Goal: Information Seeking & Learning: Learn about a topic

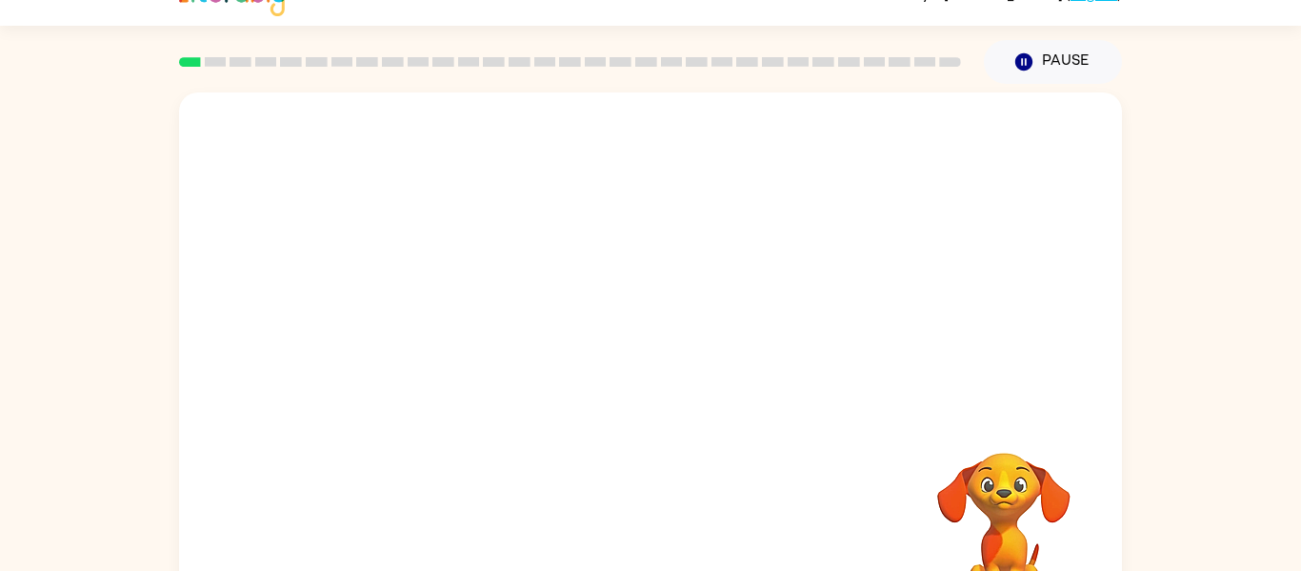
scroll to position [38, 0]
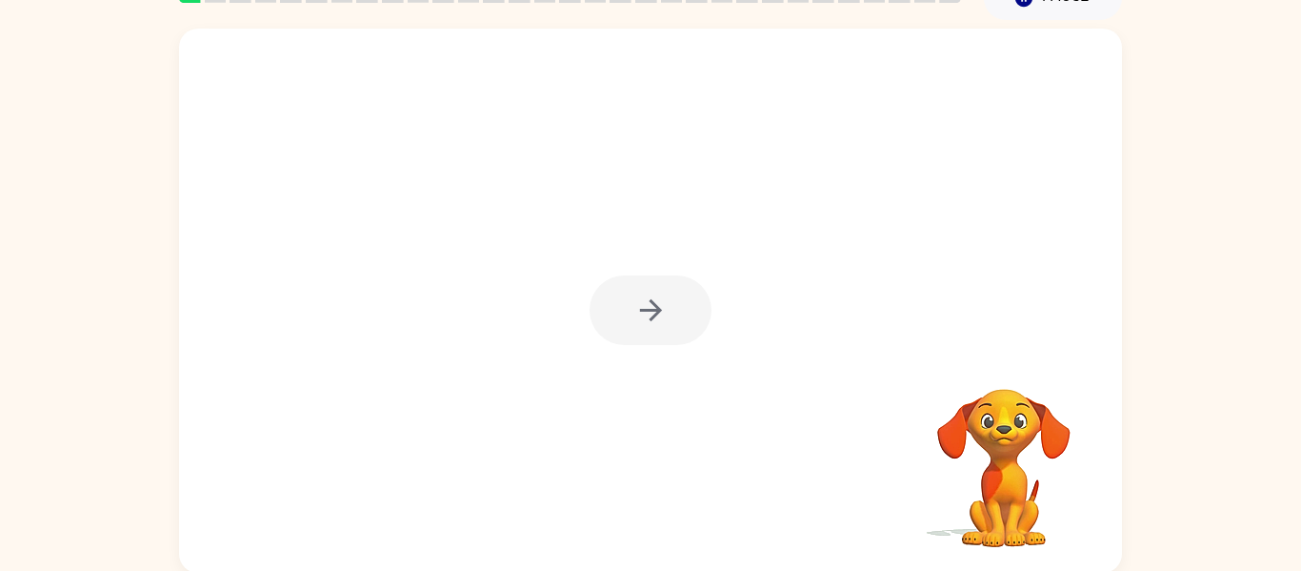
scroll to position [99, 0]
click at [648, 307] on div at bounding box center [651, 308] width 122 height 70
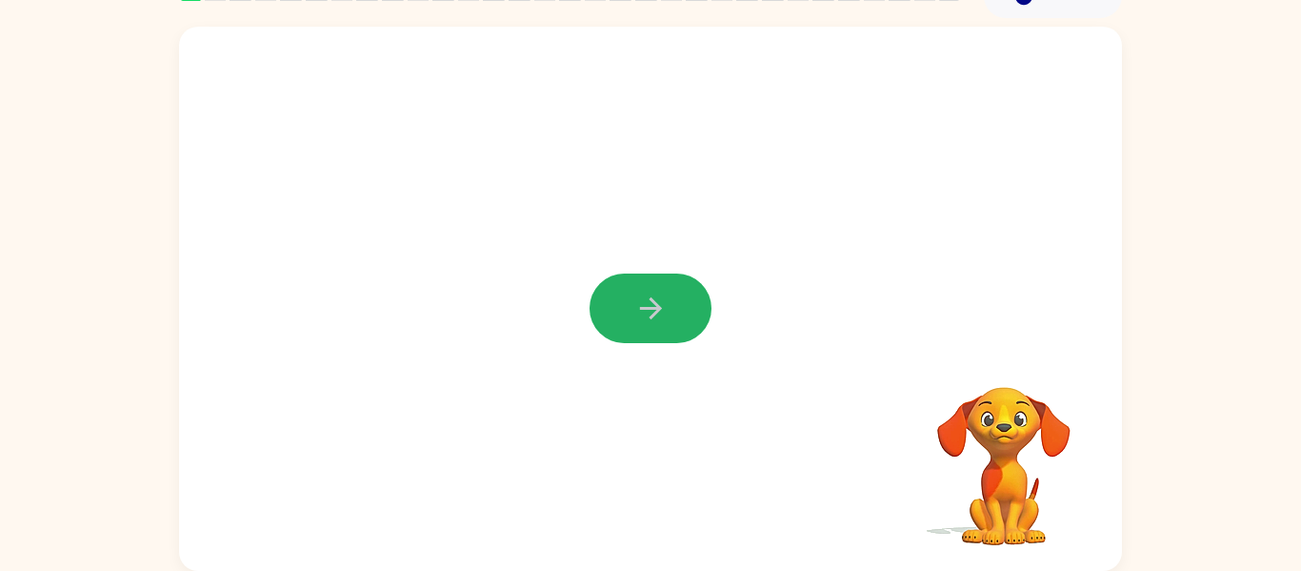
click at [648, 307] on icon "button" at bounding box center [650, 307] width 33 height 33
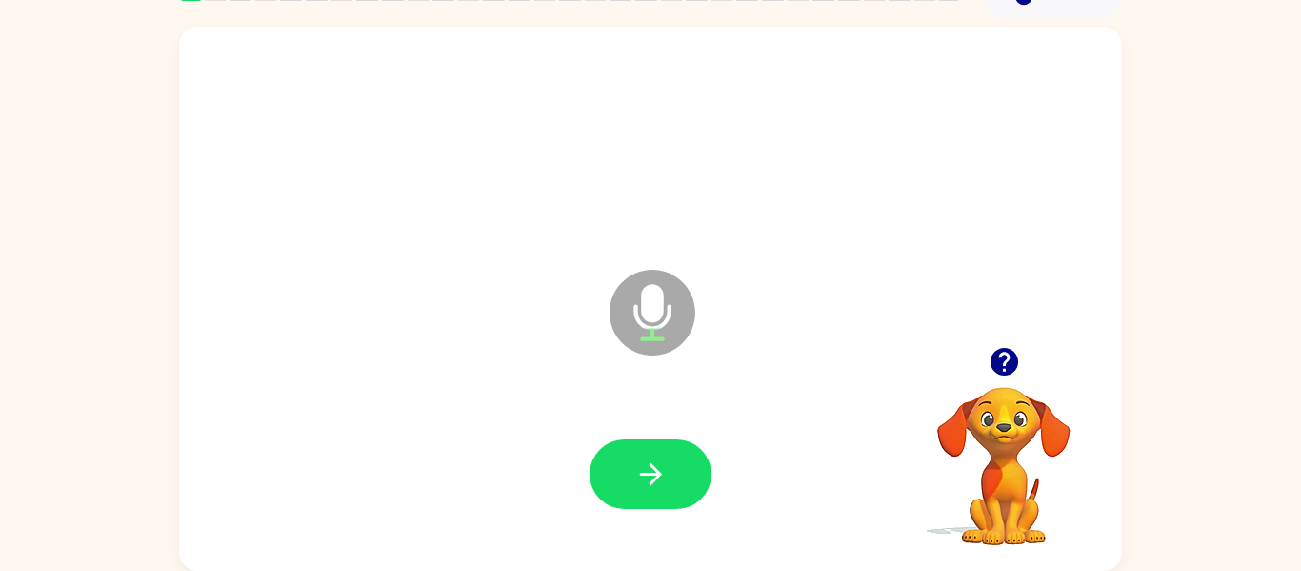
click at [631, 343] on icon at bounding box center [653, 313] width 86 height 86
click at [631, 345] on icon at bounding box center [653, 313] width 86 height 86
drag, startPoint x: 642, startPoint y: 333, endPoint x: 636, endPoint y: 342, distance: 10.3
click at [636, 342] on icon at bounding box center [653, 313] width 86 height 86
click at [608, 509] on div at bounding box center [650, 474] width 905 height 156
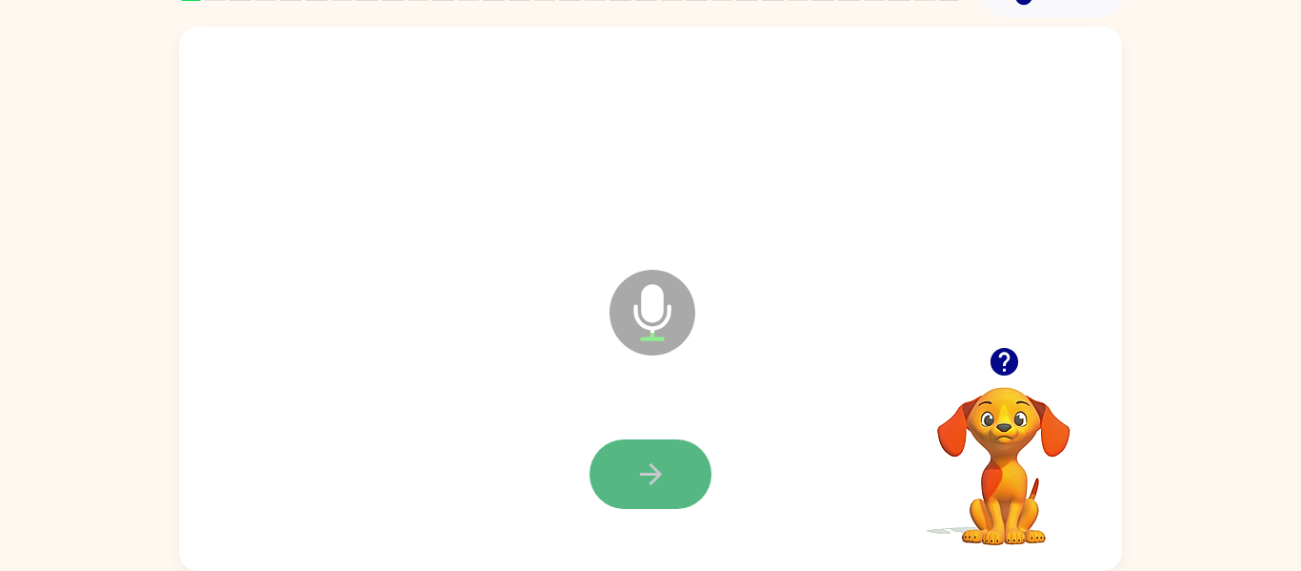
click at [642, 479] on icon "button" at bounding box center [650, 473] width 33 height 33
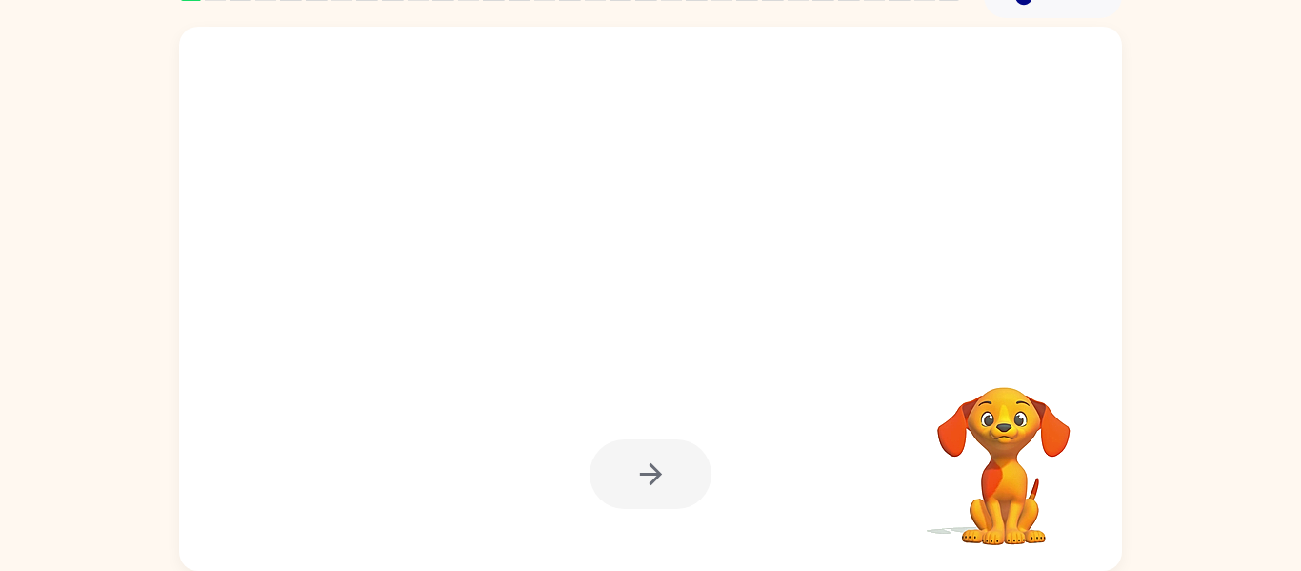
click at [648, 473] on div at bounding box center [651, 474] width 122 height 70
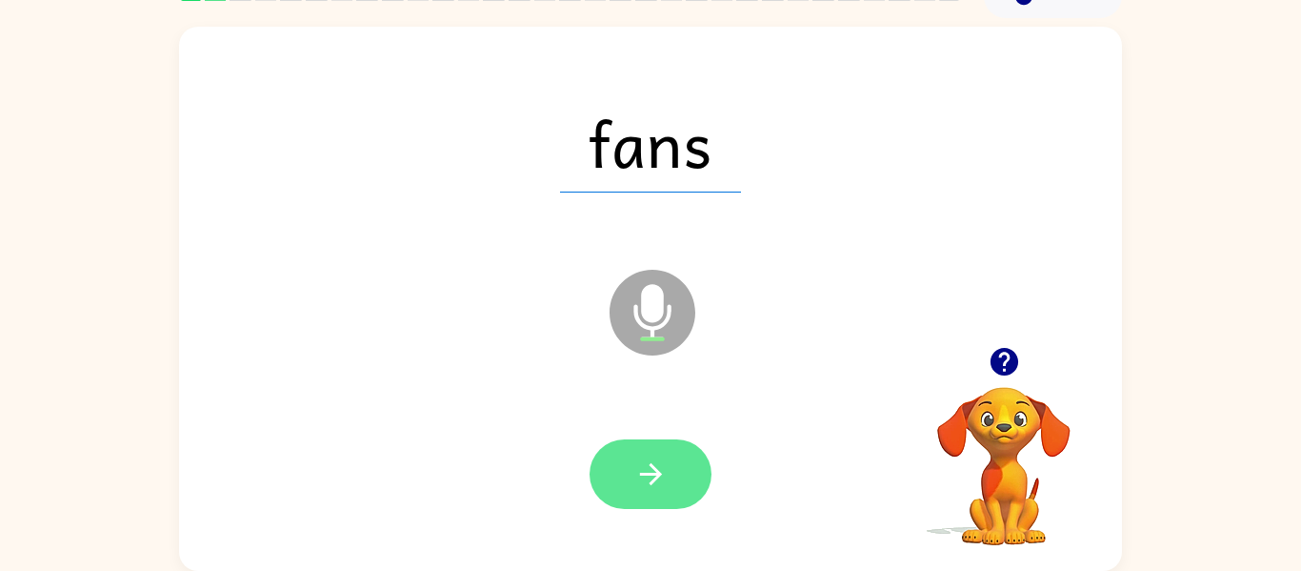
click at [624, 485] on button "button" at bounding box center [651, 474] width 122 height 70
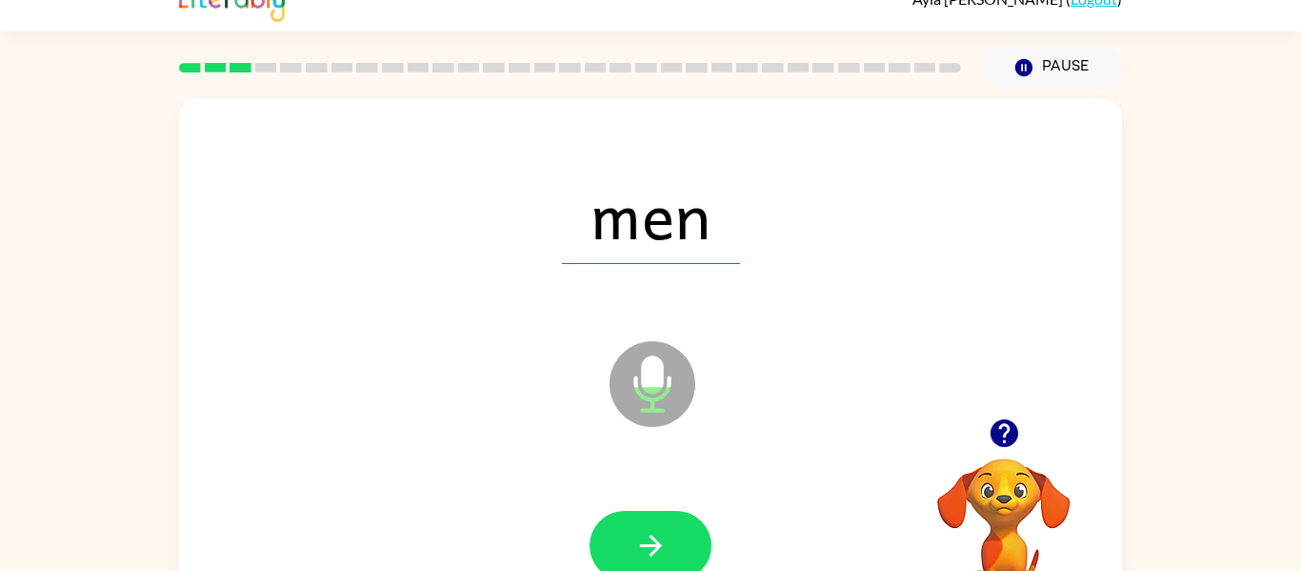
scroll to position [23, 0]
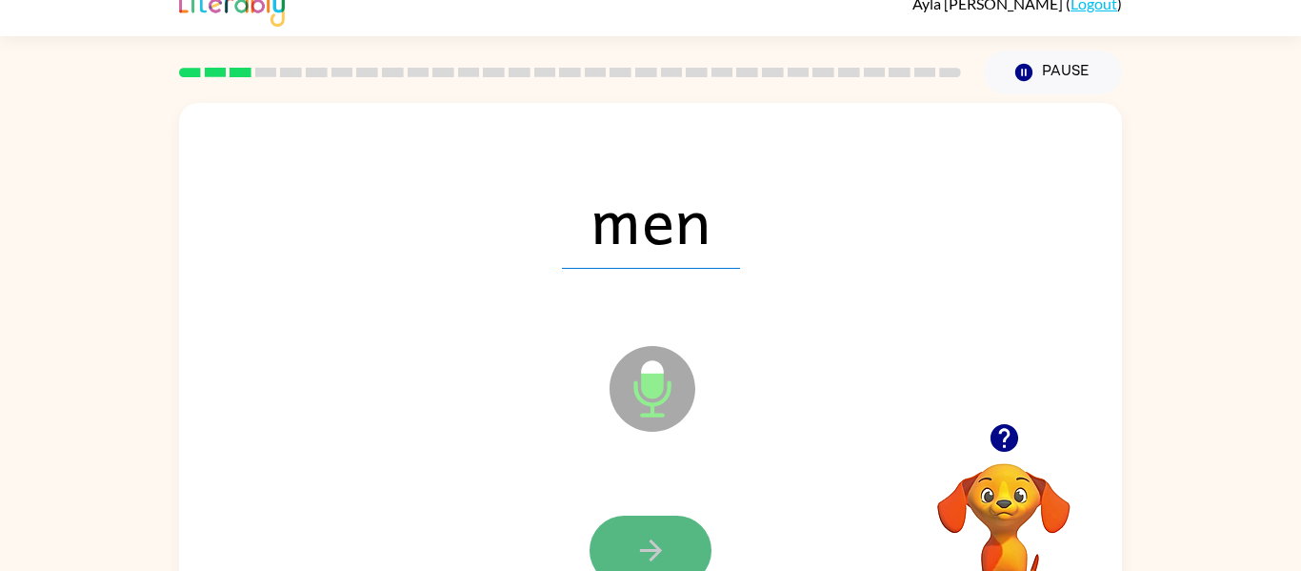
click at [643, 551] on icon "button" at bounding box center [650, 549] width 33 height 33
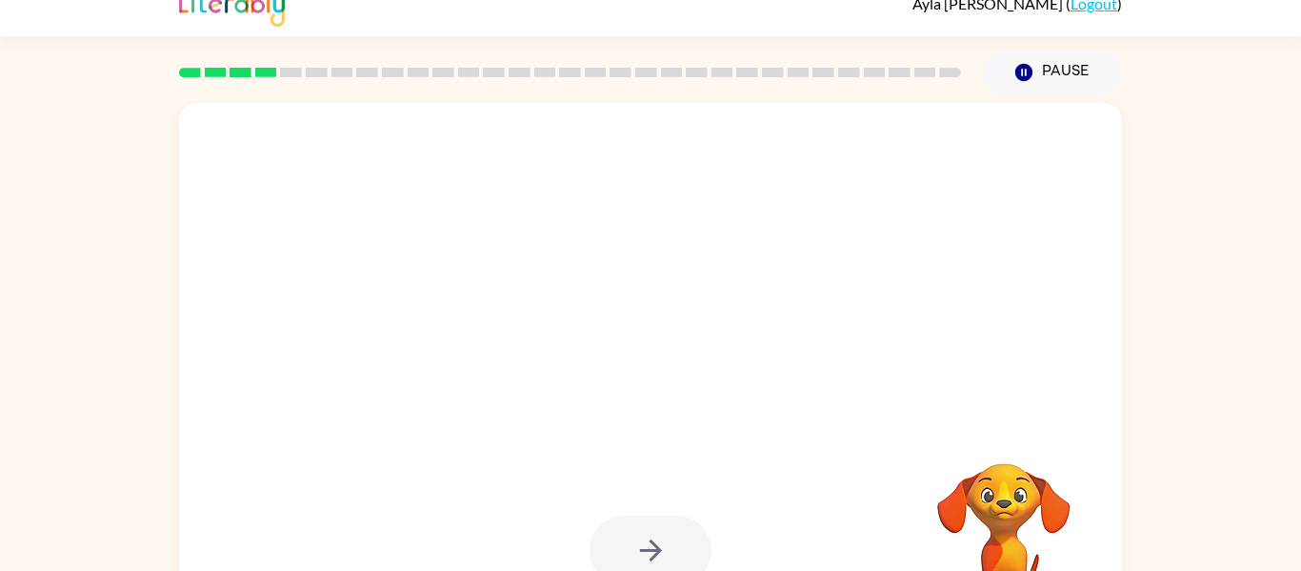
click at [647, 552] on div at bounding box center [651, 550] width 122 height 70
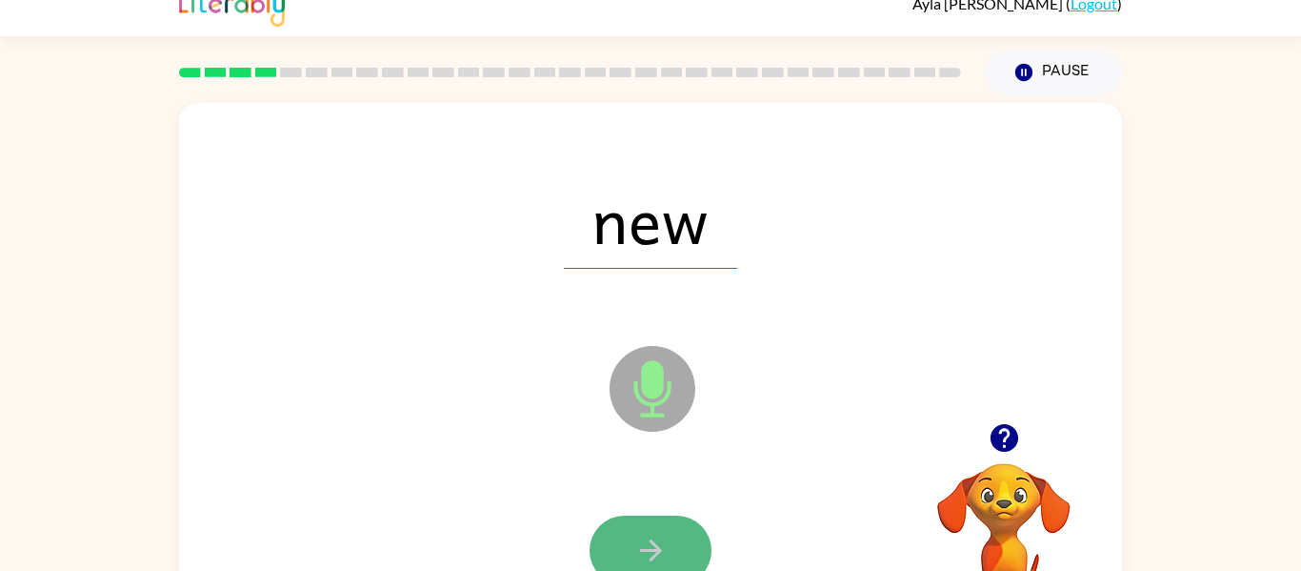
click at [618, 549] on button "button" at bounding box center [651, 550] width 122 height 70
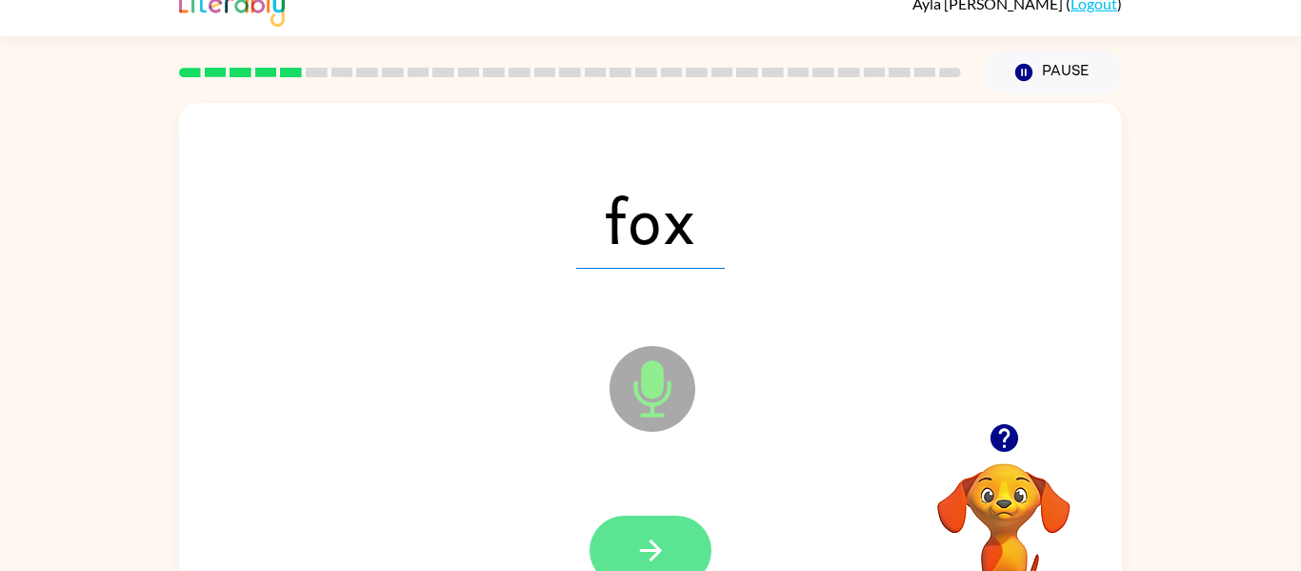
click at [629, 531] on button "button" at bounding box center [651, 550] width 122 height 70
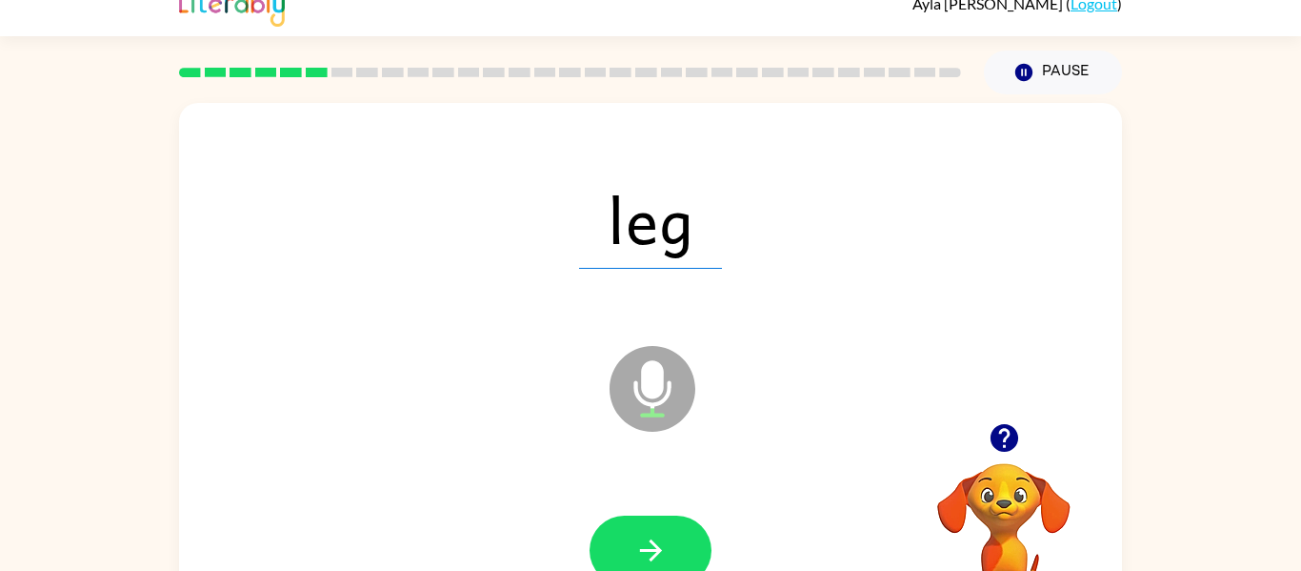
click at [688, 505] on div at bounding box center [650, 550] width 905 height 156
click at [681, 524] on button "button" at bounding box center [651, 550] width 122 height 70
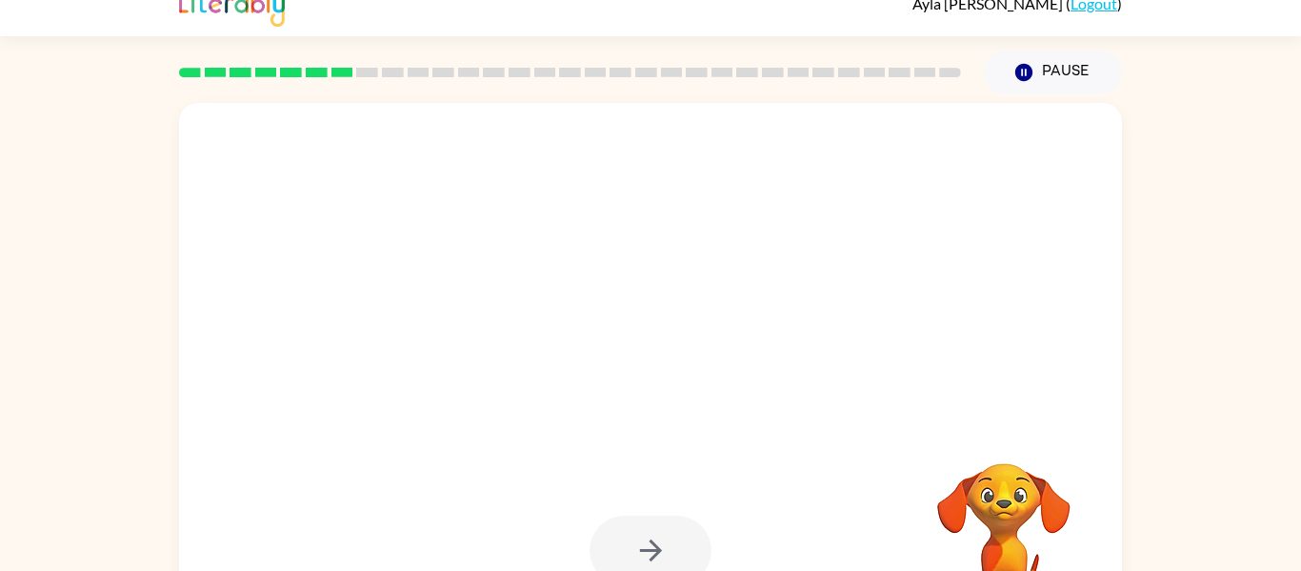
click at [679, 243] on div at bounding box center [650, 219] width 905 height 156
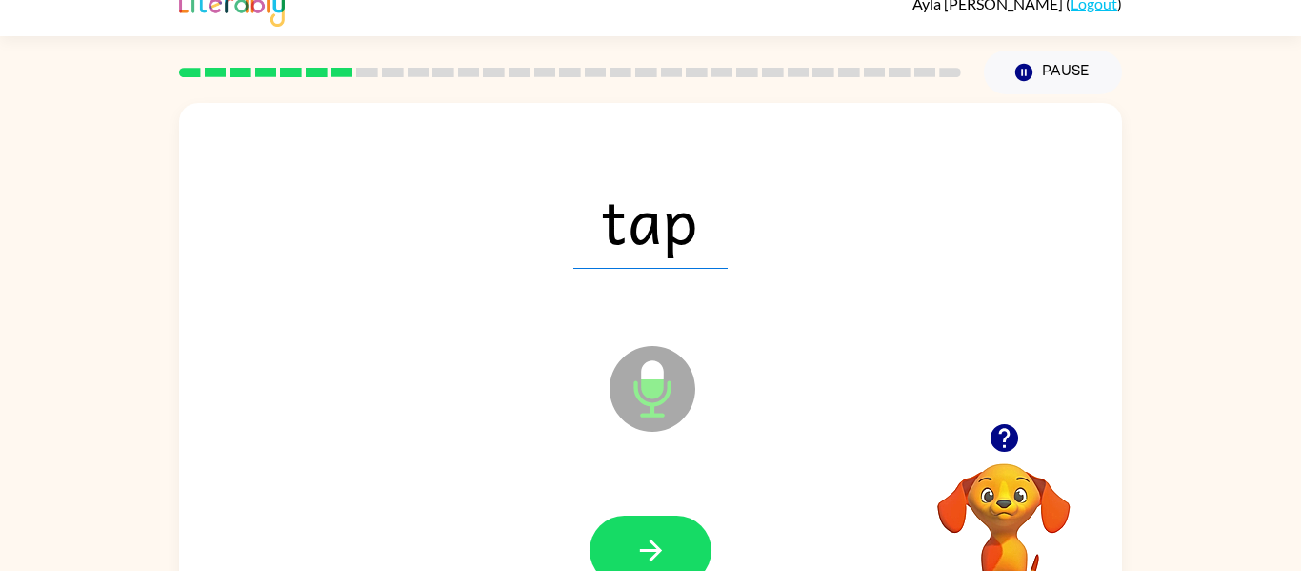
click at [619, 217] on span "tap" at bounding box center [650, 219] width 154 height 99
click at [676, 556] on button "button" at bounding box center [651, 550] width 122 height 70
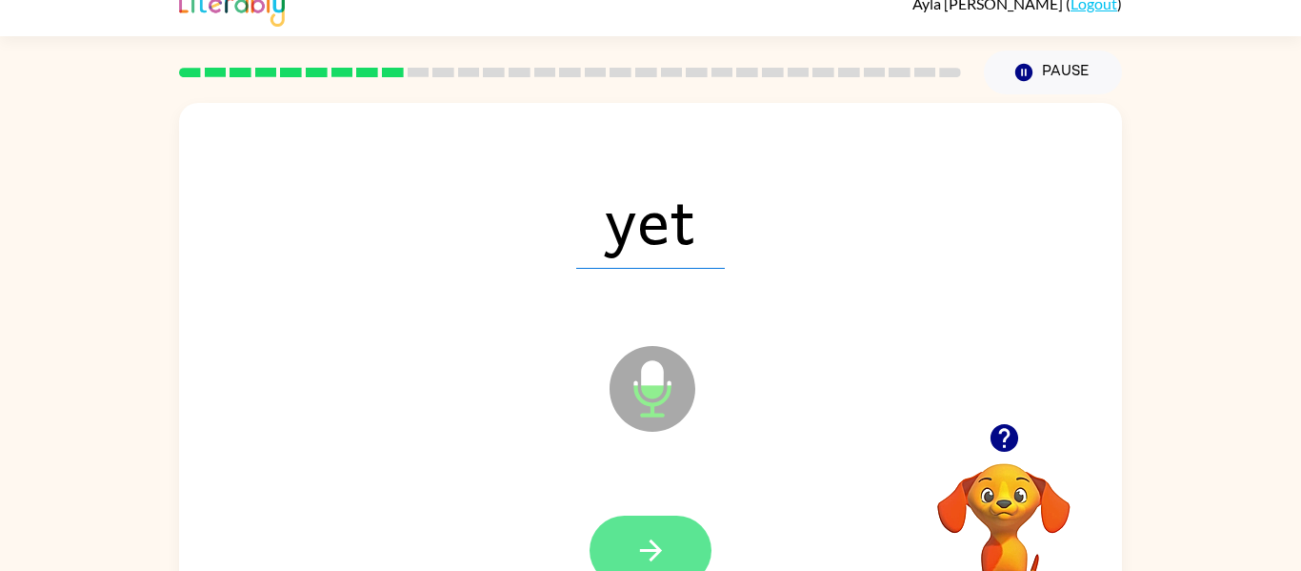
click at [647, 552] on icon "button" at bounding box center [650, 549] width 33 height 33
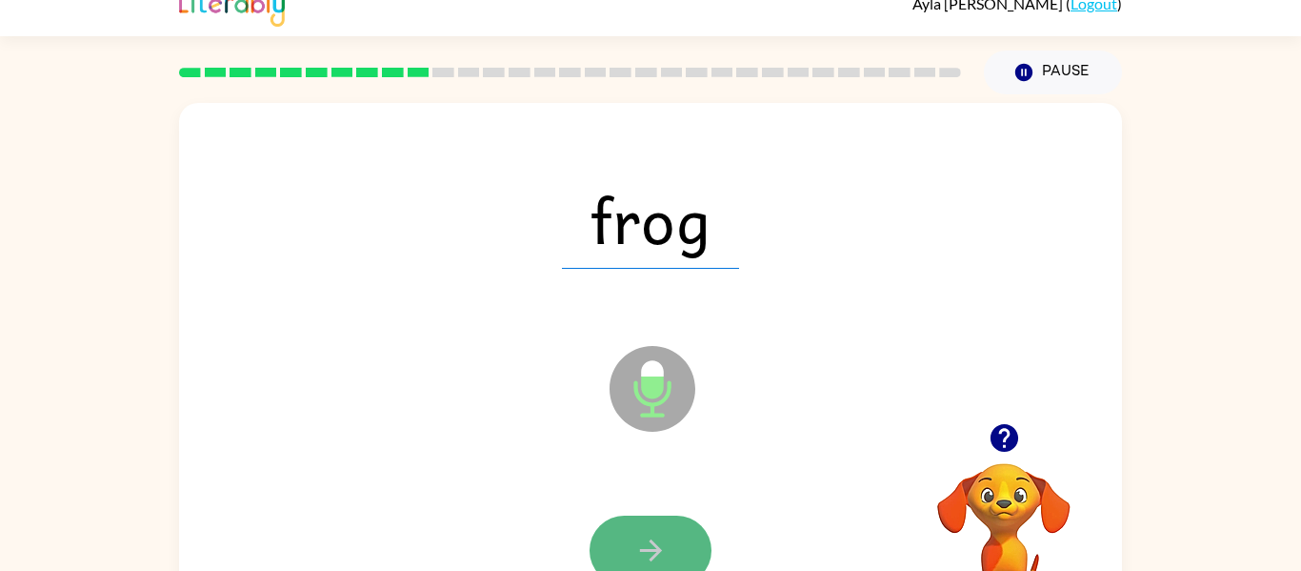
click at [686, 541] on button "button" at bounding box center [651, 550] width 122 height 70
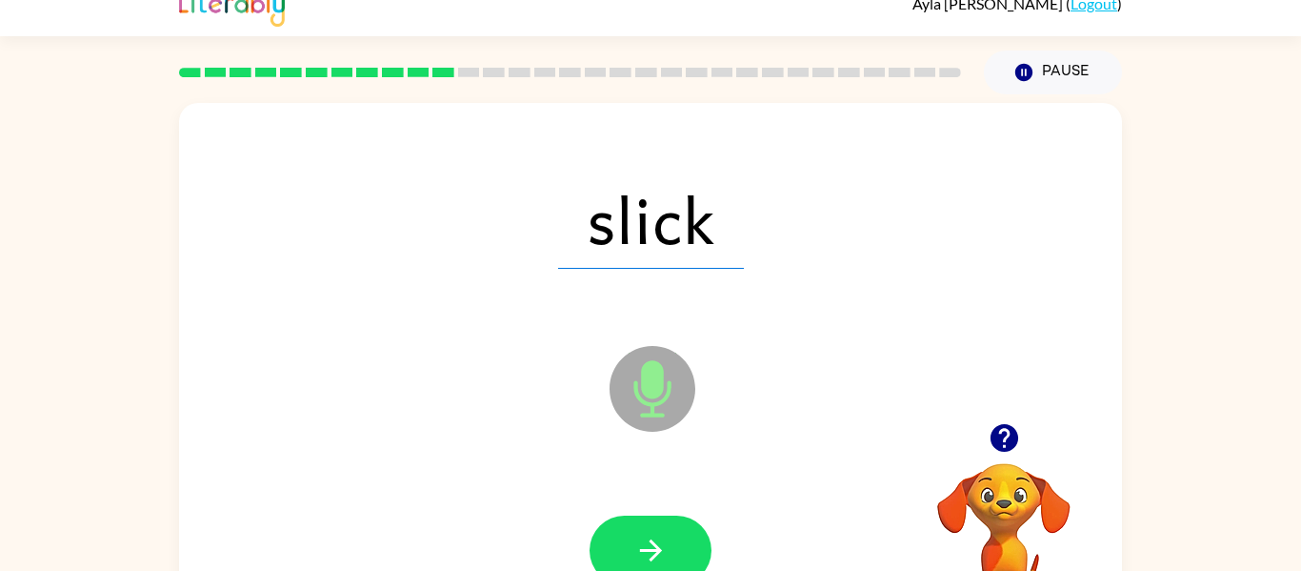
click at [598, 517] on div at bounding box center [651, 550] width 122 height 70
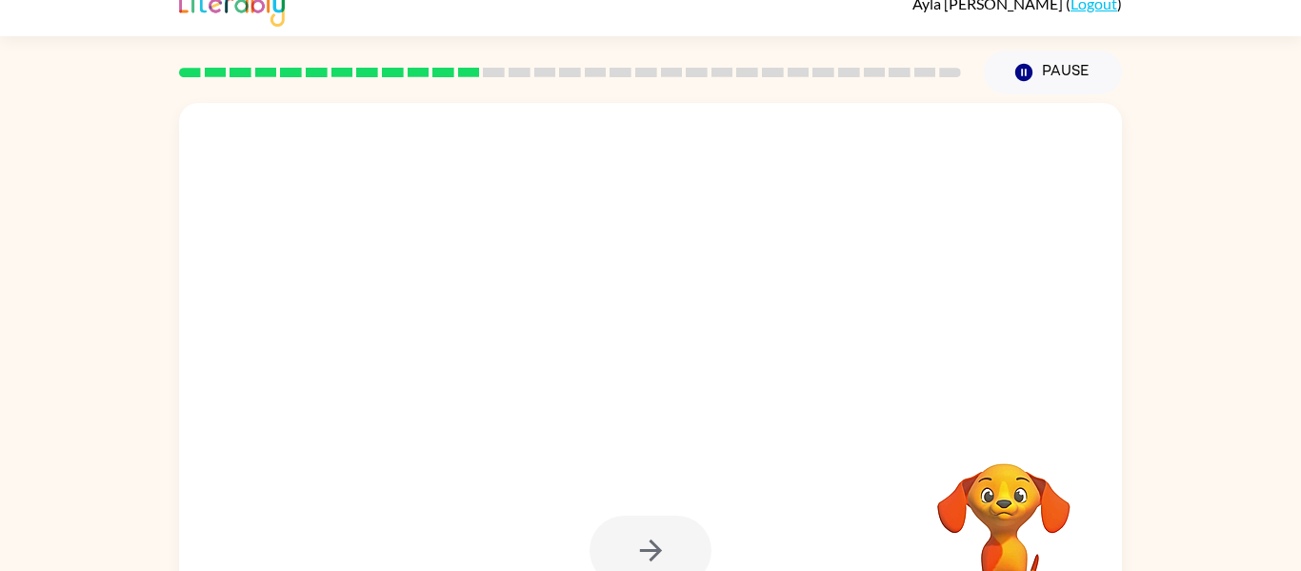
click at [646, 550] on div at bounding box center [651, 550] width 122 height 70
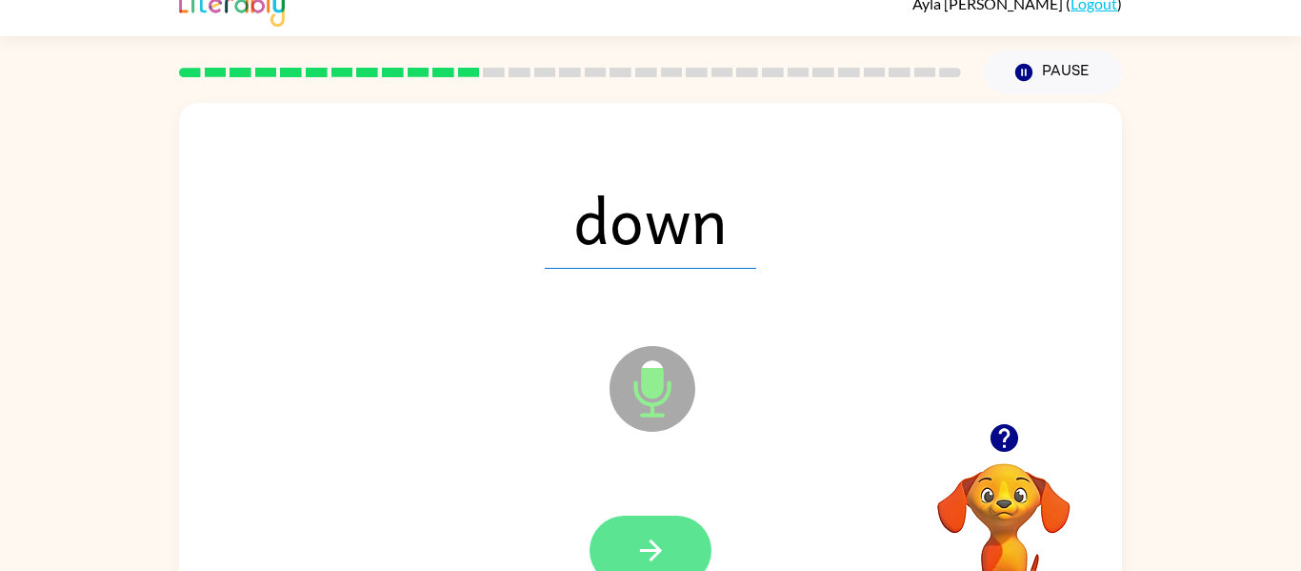
click at [612, 559] on button "button" at bounding box center [651, 550] width 122 height 70
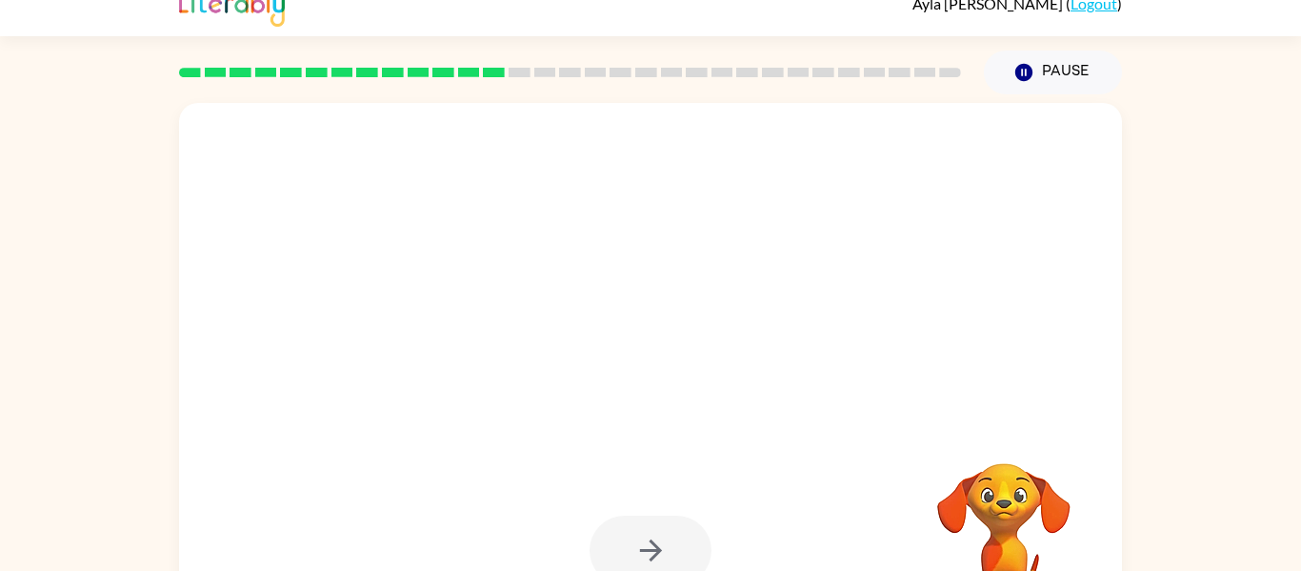
click at [658, 546] on div at bounding box center [651, 550] width 122 height 70
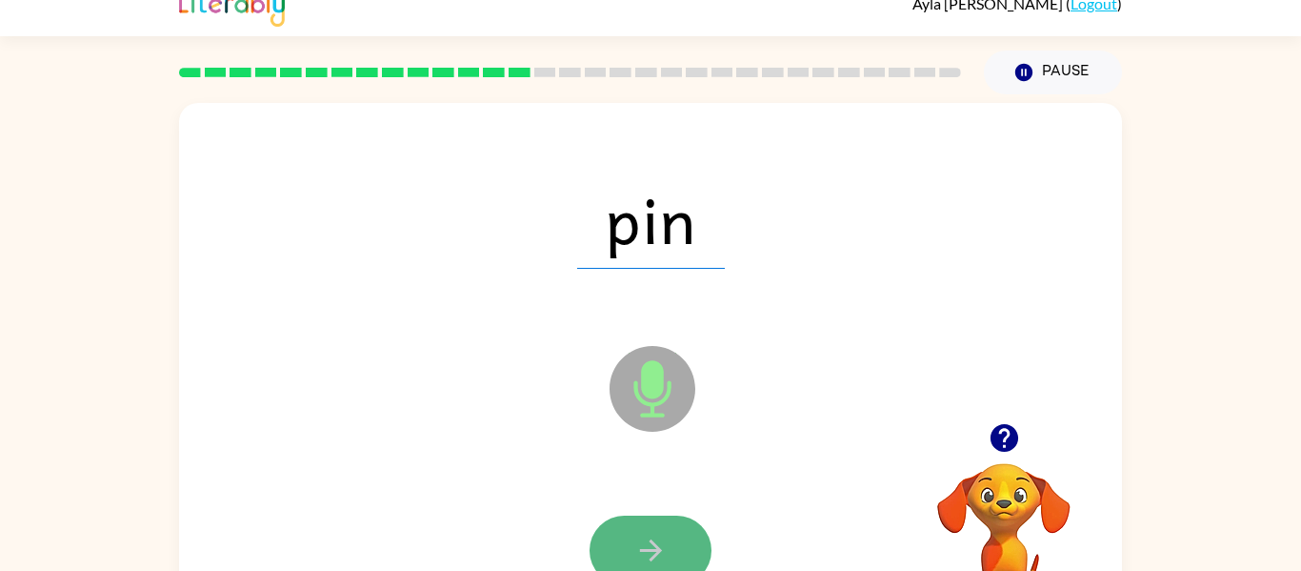
click at [649, 543] on icon "button" at bounding box center [650, 549] width 33 height 33
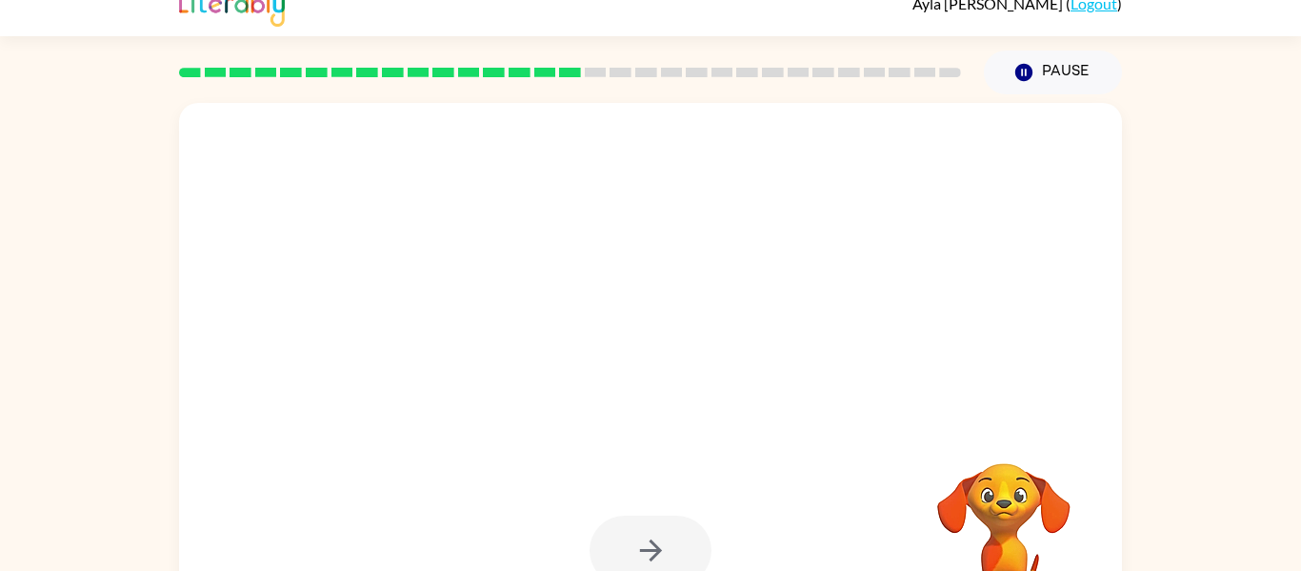
click at [653, 546] on div at bounding box center [651, 550] width 122 height 70
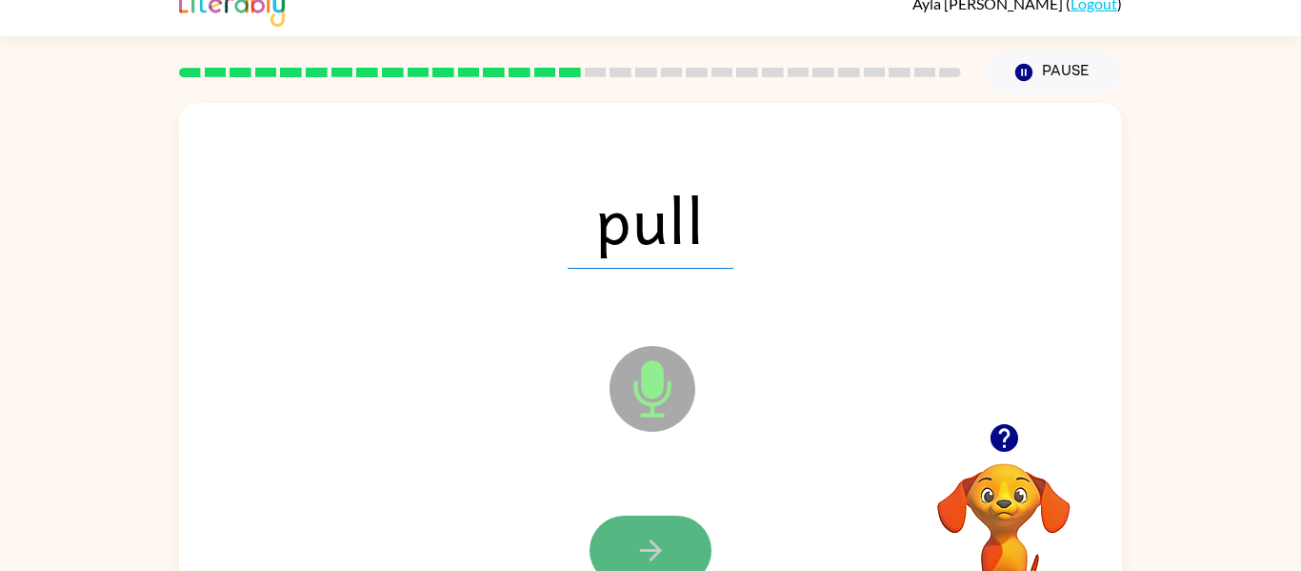
click at [666, 568] on button "button" at bounding box center [651, 550] width 122 height 70
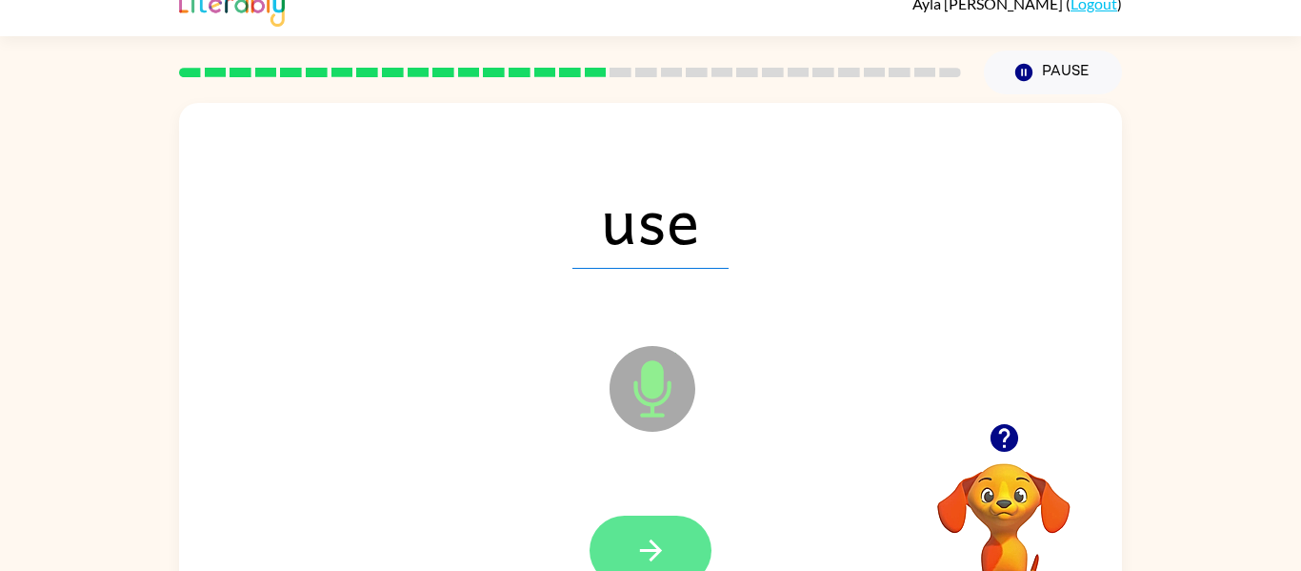
click at [687, 518] on button "button" at bounding box center [651, 550] width 122 height 70
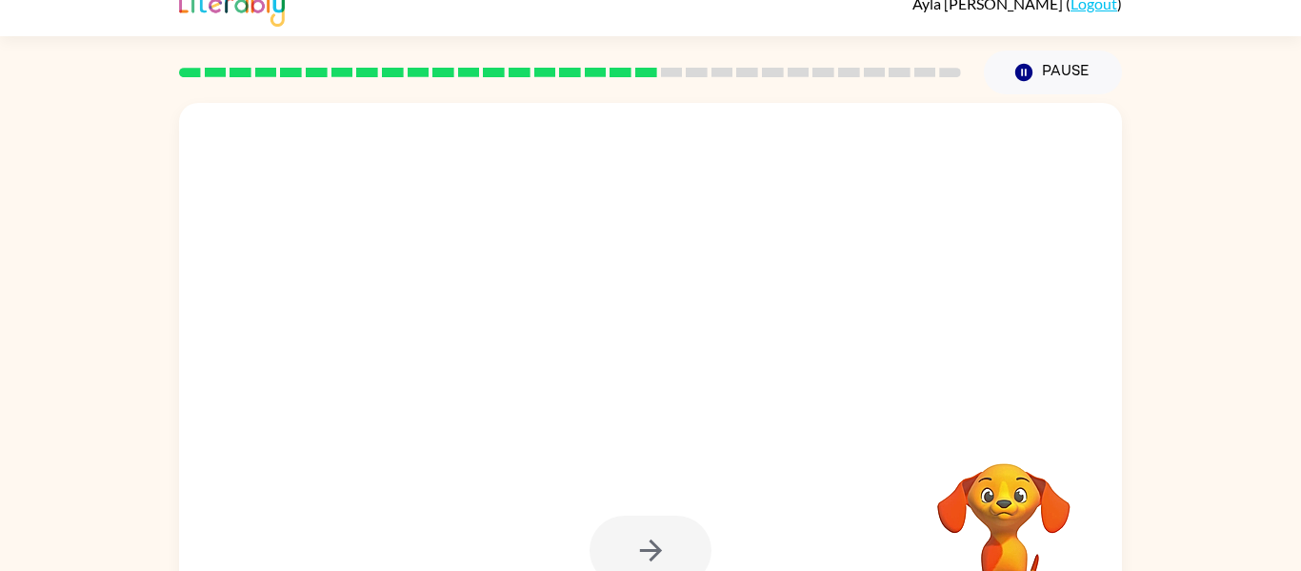
click at [640, 551] on div at bounding box center [651, 550] width 122 height 70
click at [697, 556] on div at bounding box center [651, 550] width 122 height 70
click at [697, 556] on button "button" at bounding box center [651, 550] width 122 height 70
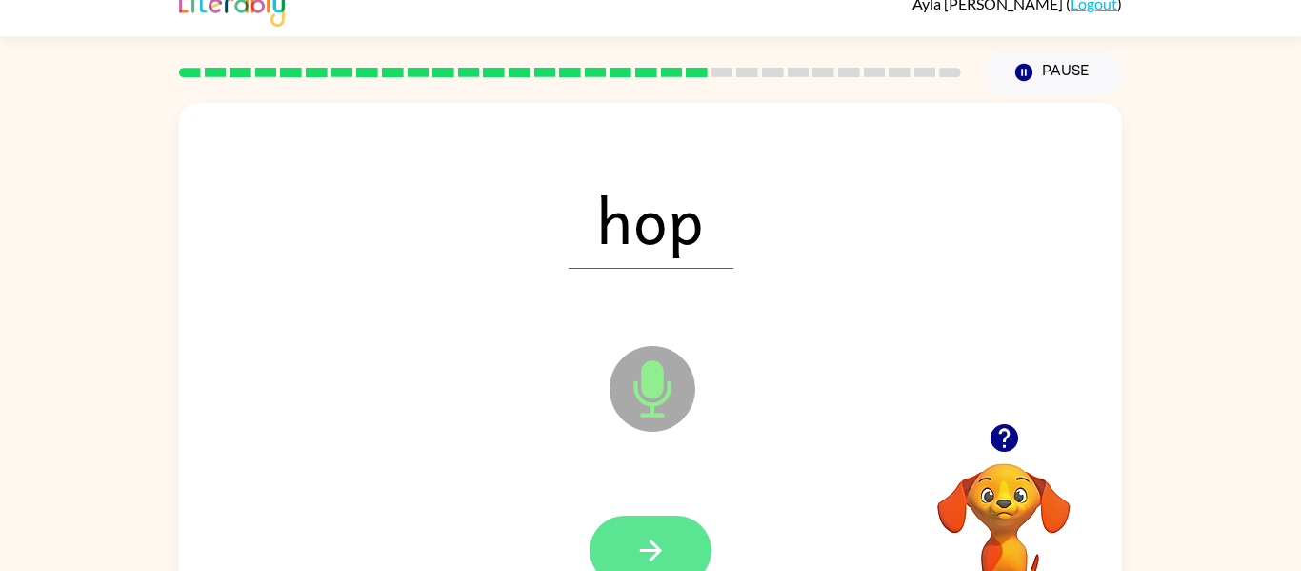
click at [662, 553] on icon "button" at bounding box center [650, 549] width 33 height 33
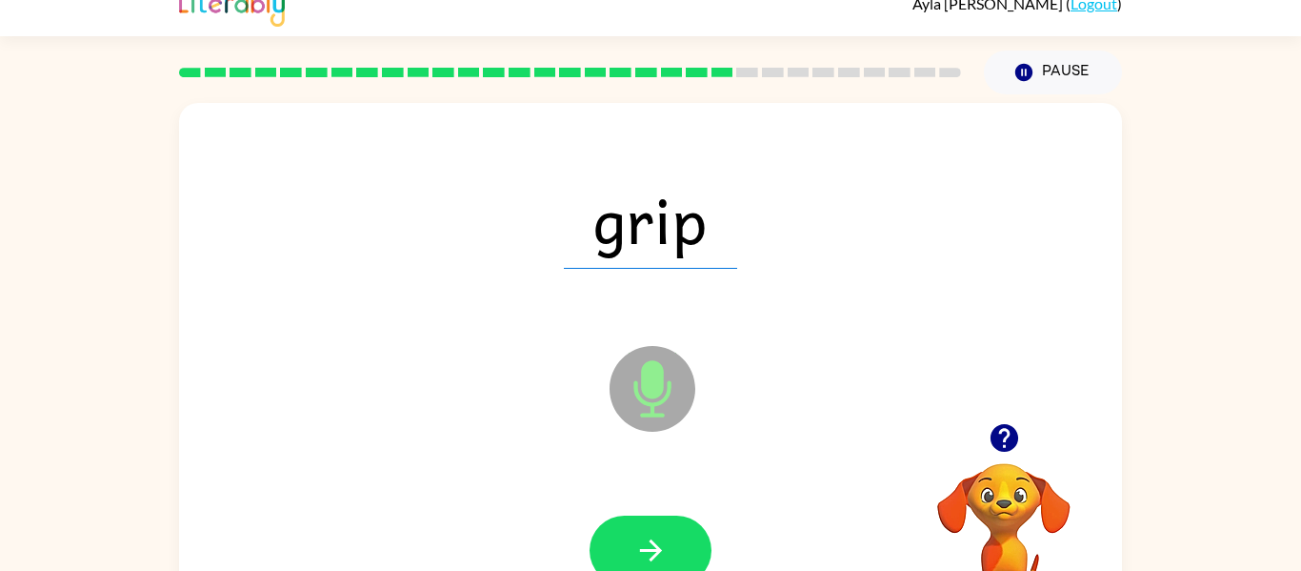
click at [669, 555] on button "button" at bounding box center [651, 550] width 122 height 70
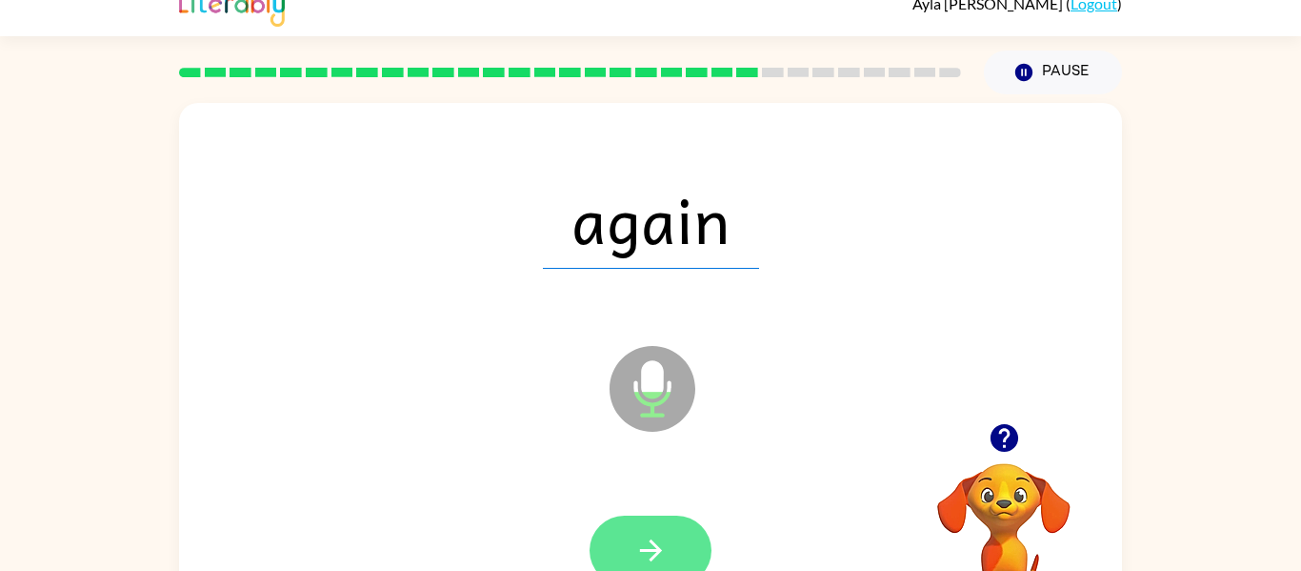
click at [658, 548] on icon "button" at bounding box center [650, 550] width 22 height 22
click at [649, 521] on button "button" at bounding box center [651, 550] width 122 height 70
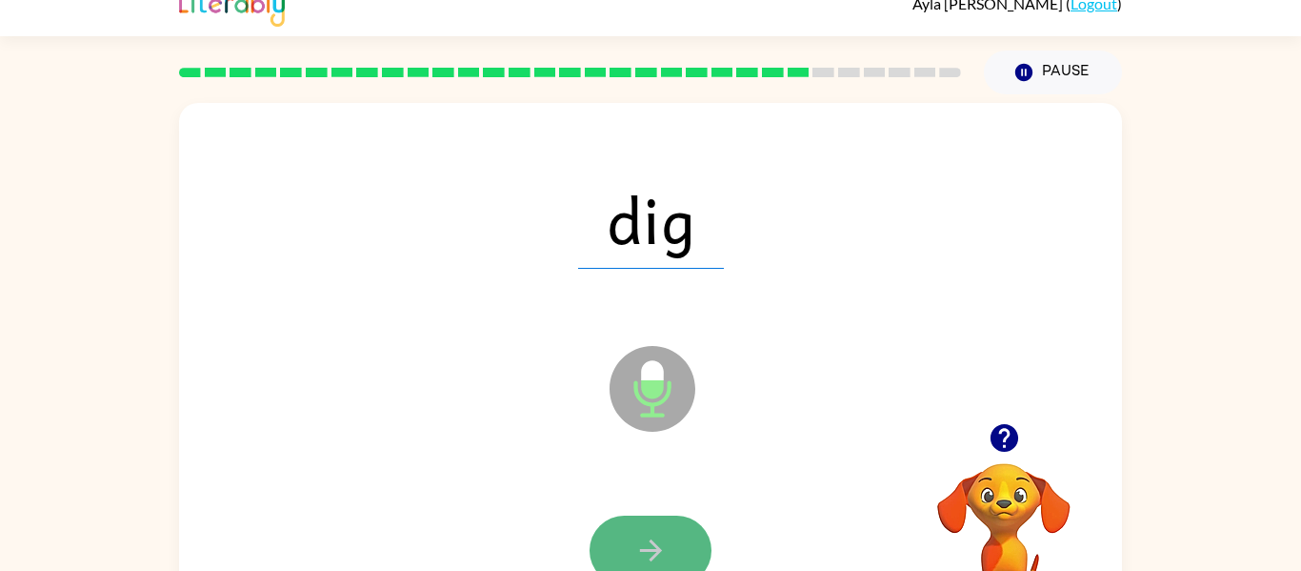
click at [647, 549] on icon "button" at bounding box center [650, 550] width 22 height 22
click at [656, 552] on icon "button" at bounding box center [650, 550] width 22 height 22
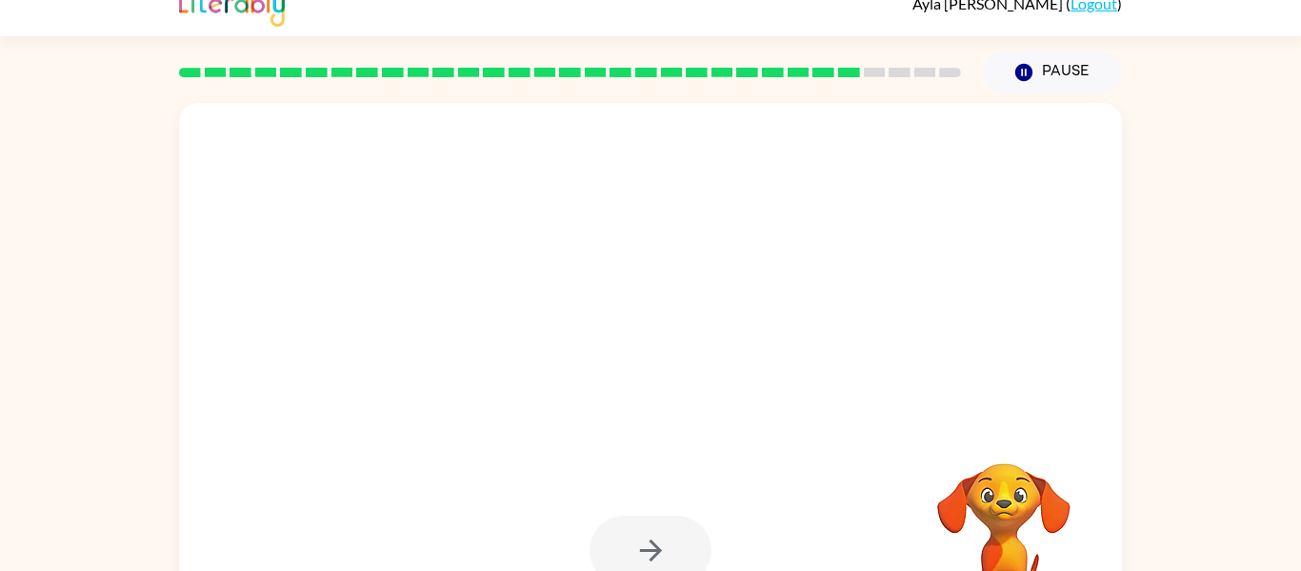
click at [656, 552] on div at bounding box center [651, 550] width 122 height 70
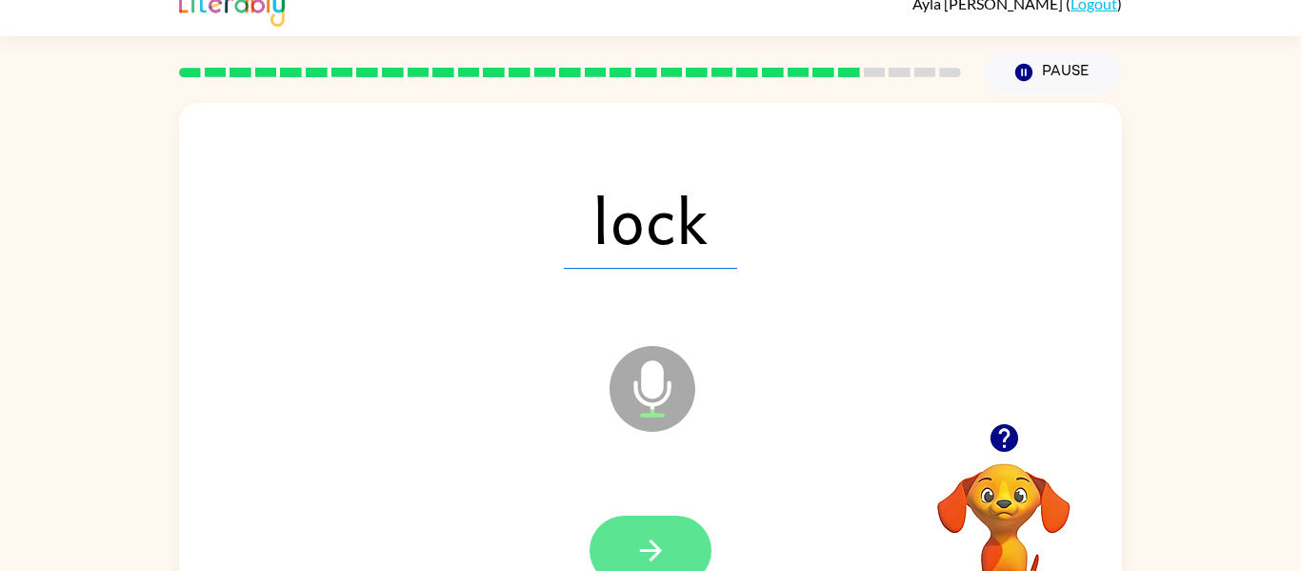
click at [656, 553] on icon "button" at bounding box center [650, 550] width 22 height 22
click at [630, 552] on button "button" at bounding box center [651, 550] width 122 height 70
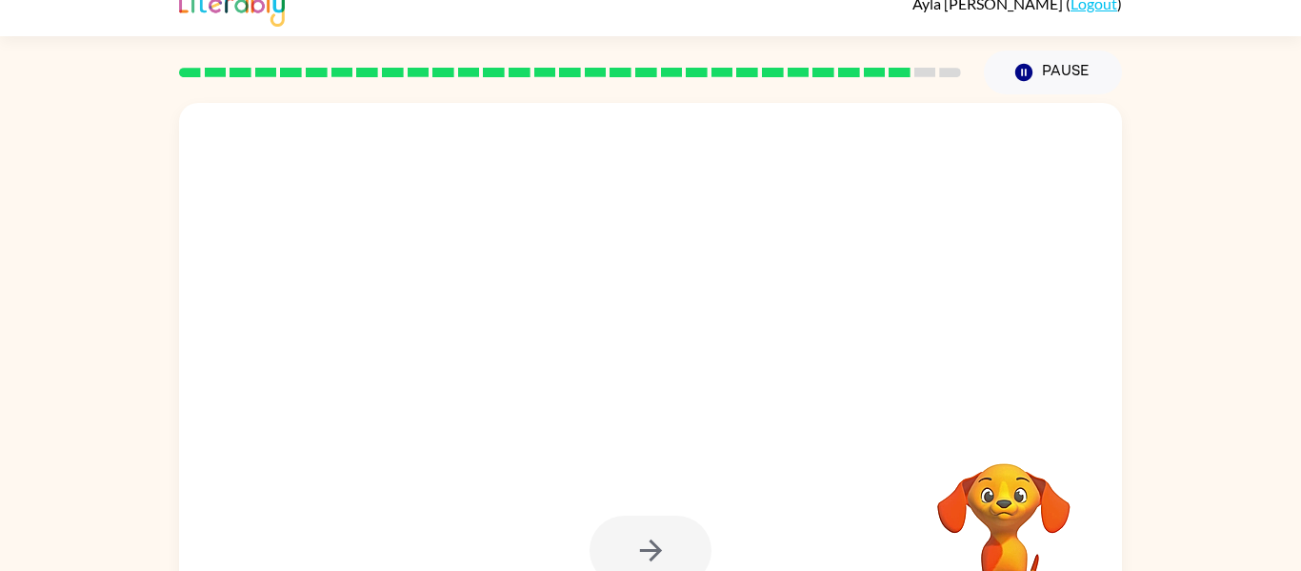
click at [630, 552] on div at bounding box center [651, 550] width 122 height 70
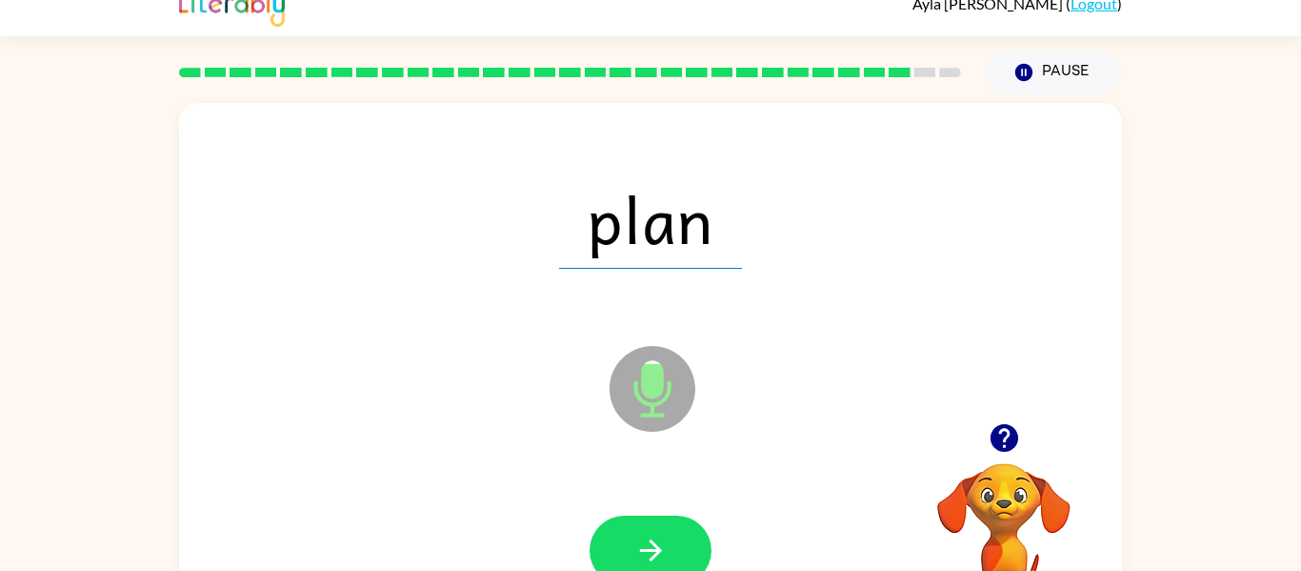
click at [666, 511] on div at bounding box center [650, 550] width 905 height 156
click at [668, 528] on button "button" at bounding box center [651, 550] width 122 height 70
